Goal: Information Seeking & Learning: Learn about a topic

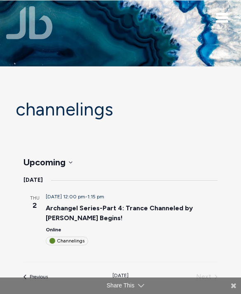
scroll to position [26, 0]
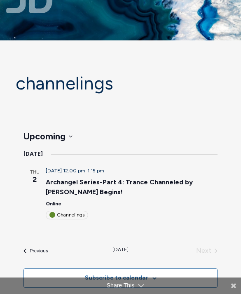
click at [180, 178] on link "Archangel Series-Part 4: Trance Channeled by [PERSON_NAME] Begins!" at bounding box center [119, 187] width 147 height 18
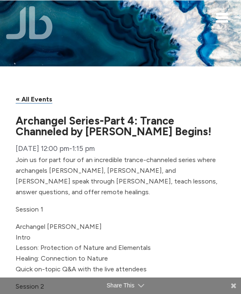
click at [220, 20] on span "Toggle navigation" at bounding box center [222, 21] width 12 height 2
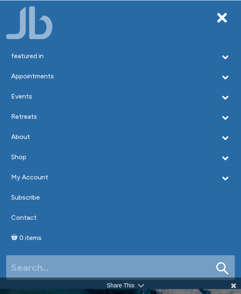
click at [222, 21] on div "Toggle navigation" at bounding box center [222, 18] width 12 height 10
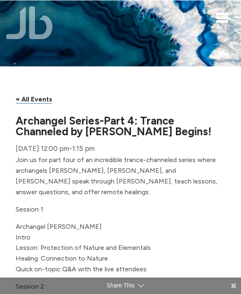
click at [134, 155] on div "October 2 @ 12:00 pm - 1:15 pm" at bounding box center [121, 148] width 210 height 13
click at [227, 18] on span "Toggle navigation" at bounding box center [222, 18] width 12 height 2
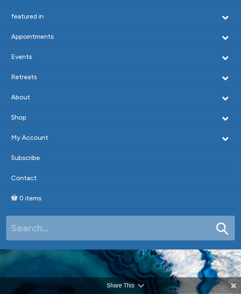
scroll to position [40, 0]
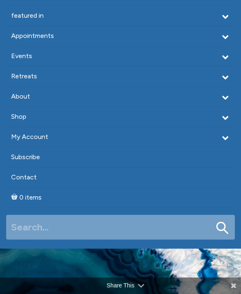
click at [226, 97] on polyline at bounding box center [226, 98] width 5 height 2
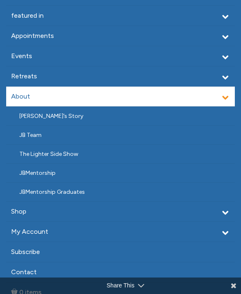
click at [207, 120] on link "[PERSON_NAME]’s Story" at bounding box center [120, 116] width 229 height 19
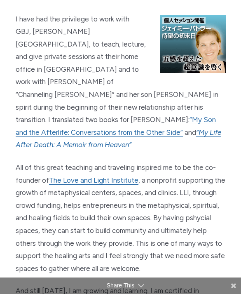
scroll to position [1341, 0]
